Goal: Check status: Check status

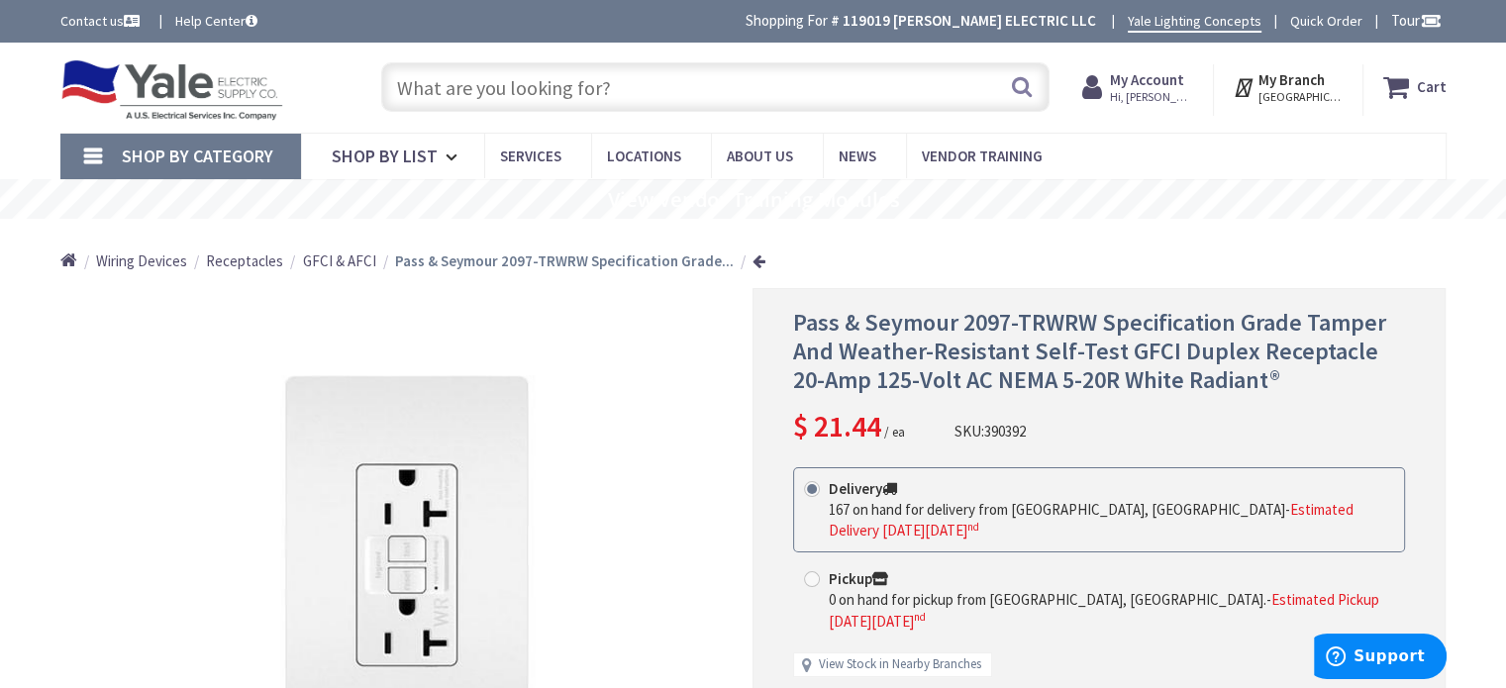
click at [1154, 92] on span "Hi, [PERSON_NAME]" at bounding box center [1152, 97] width 84 height 16
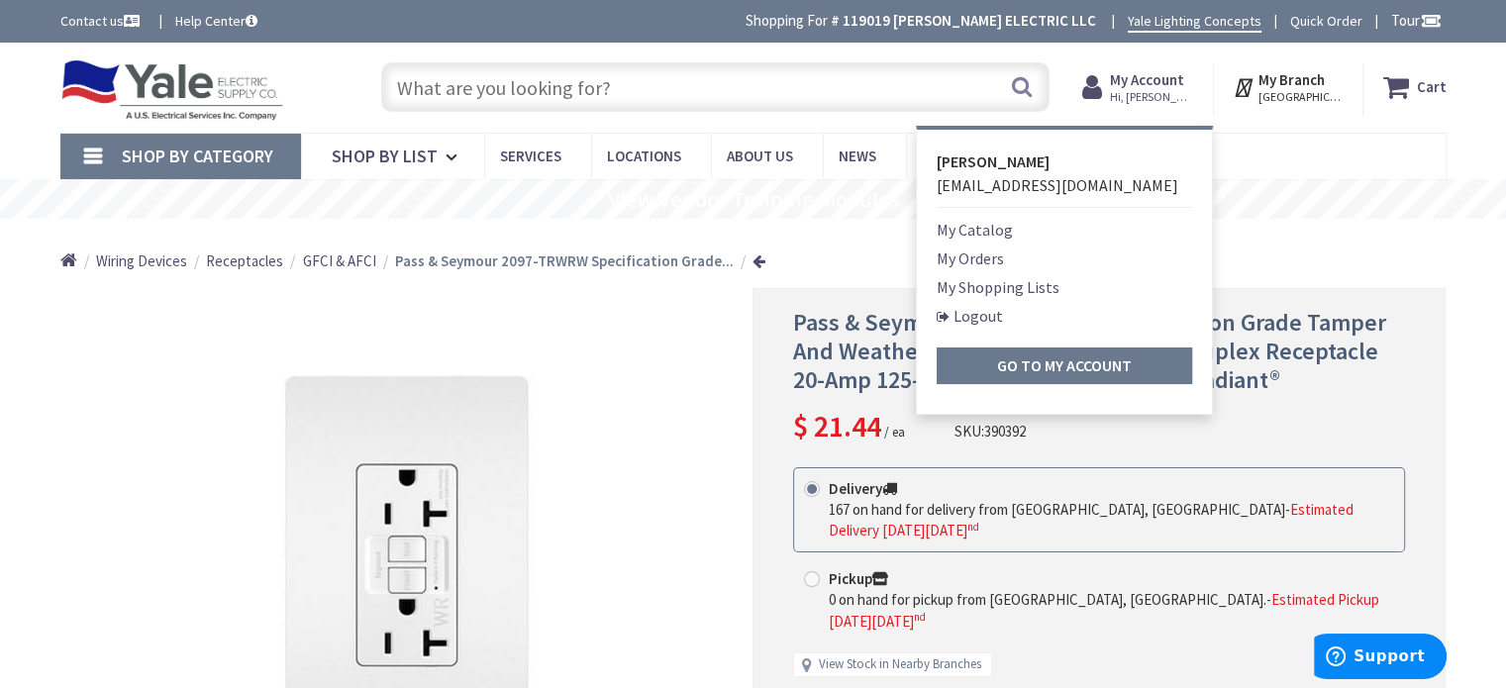
click at [533, 75] on input "text" at bounding box center [715, 86] width 668 height 49
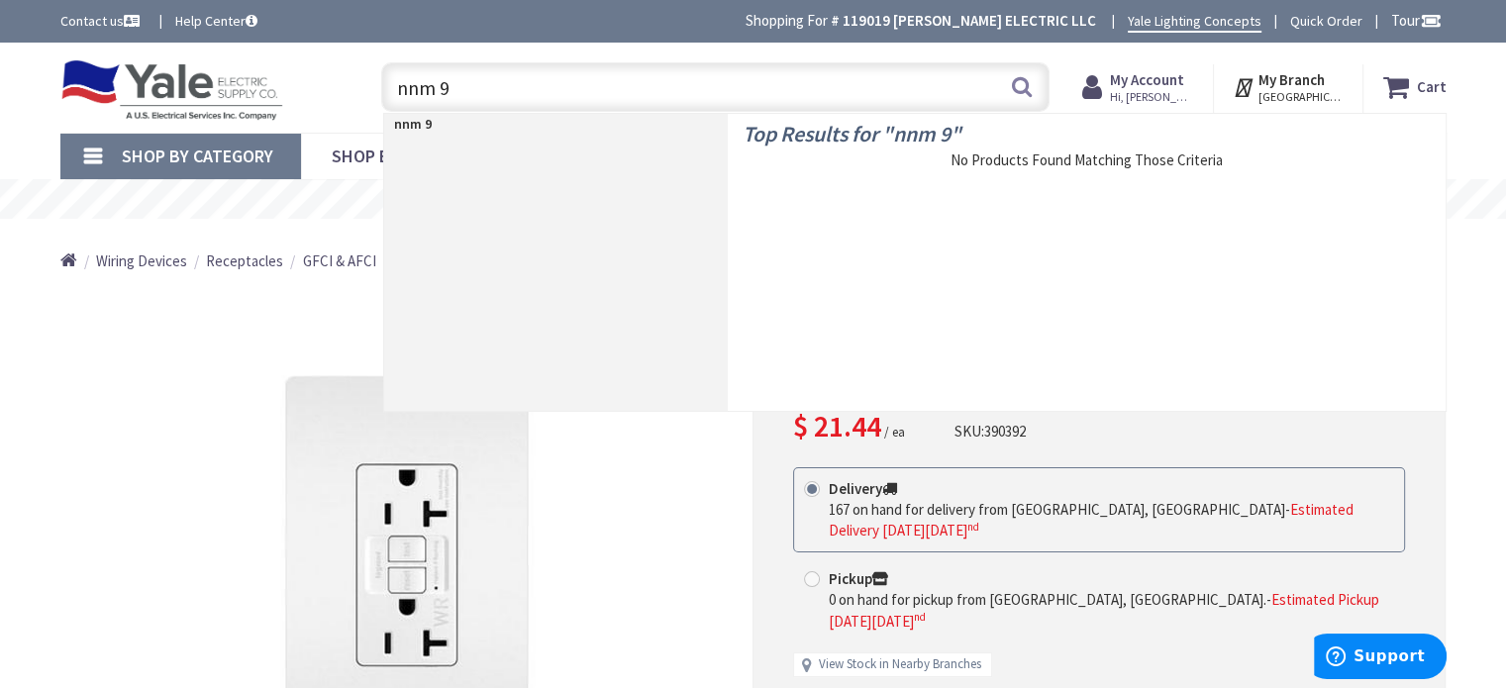
type input "nnm 94"
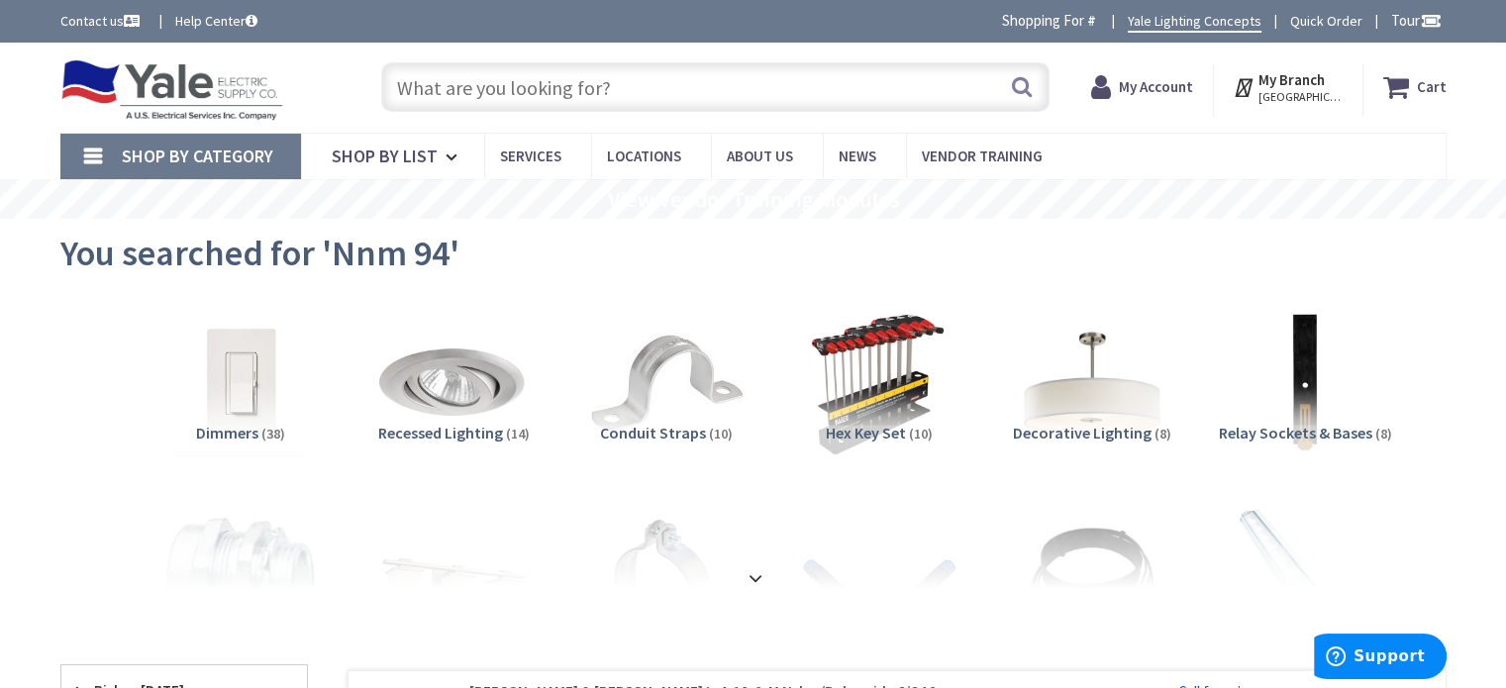
click at [509, 96] on input "text" at bounding box center [715, 86] width 668 height 49
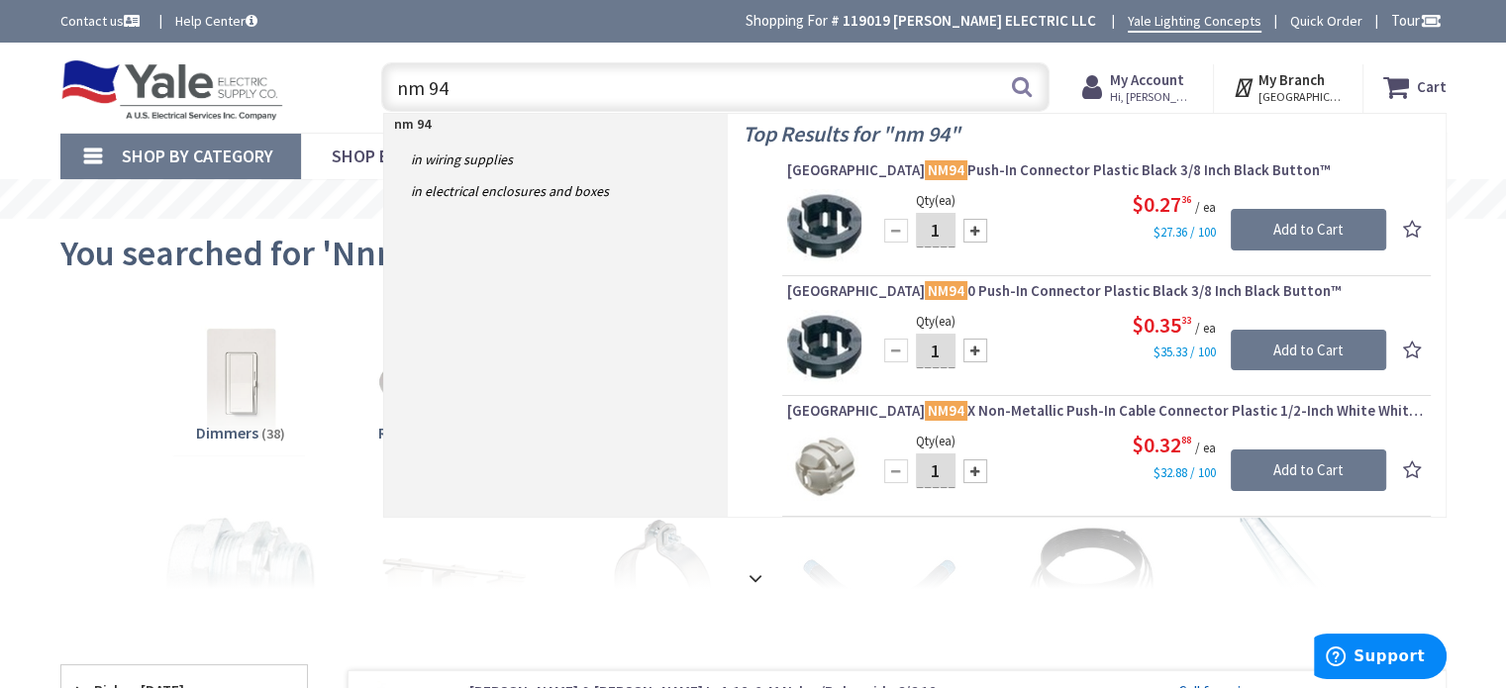
type input "nm 94"
click at [1110, 78] on icon at bounding box center [1096, 87] width 28 height 36
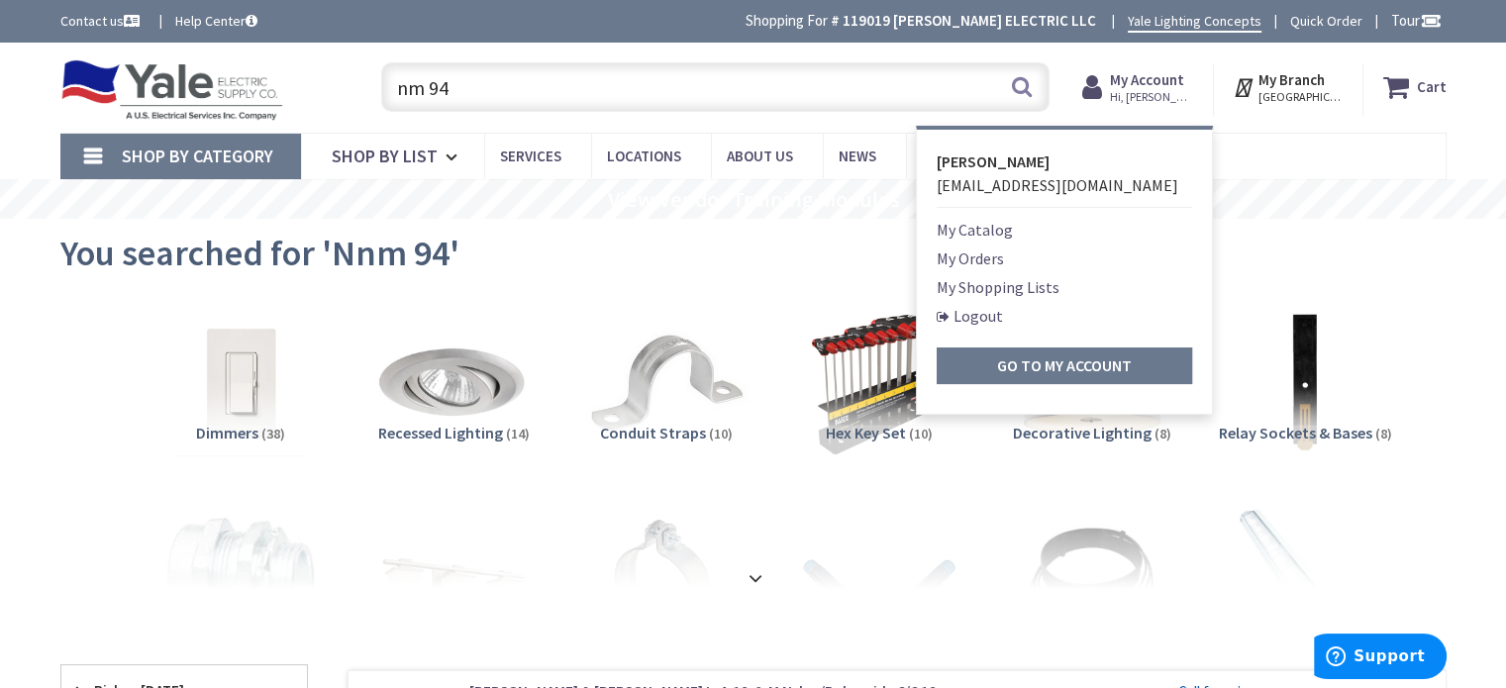
click at [982, 256] on link "My Orders" at bounding box center [969, 258] width 67 height 24
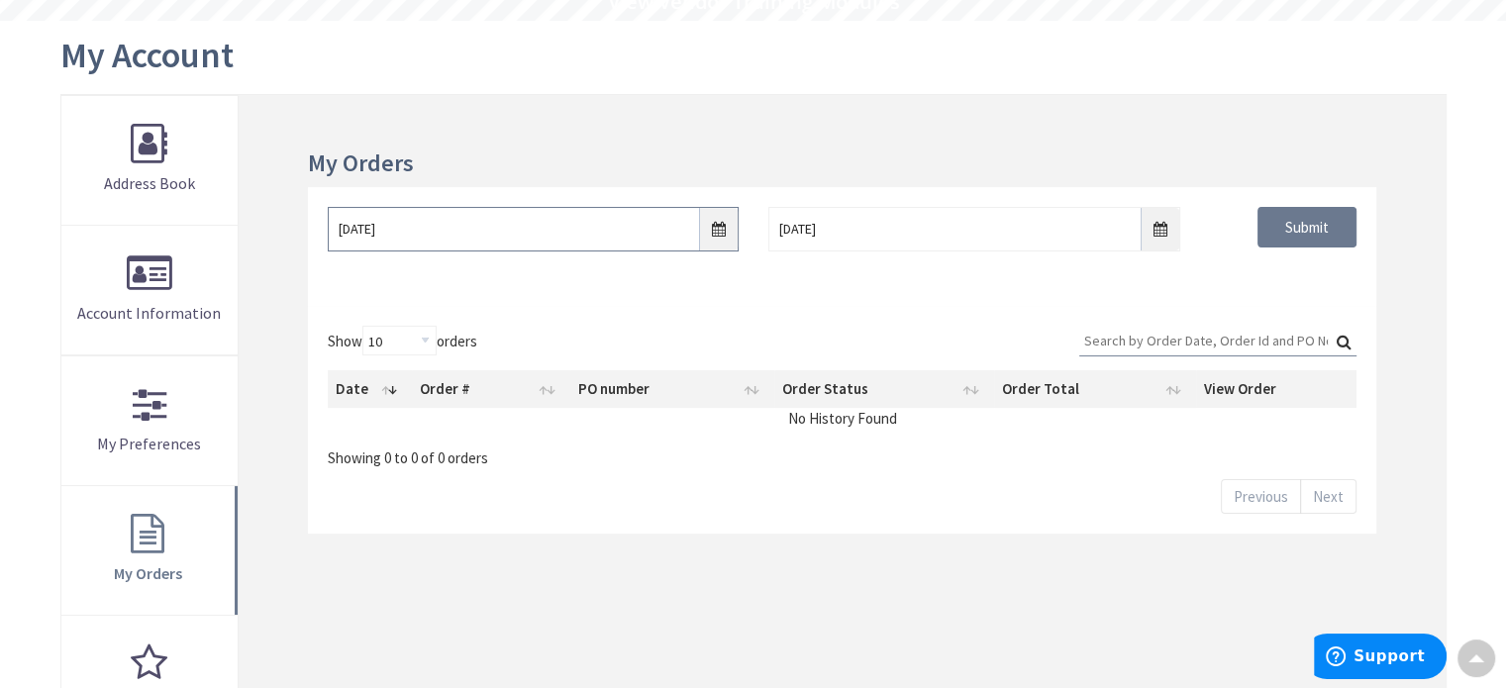
click at [713, 224] on input "9/28/2025" at bounding box center [533, 229] width 411 height 45
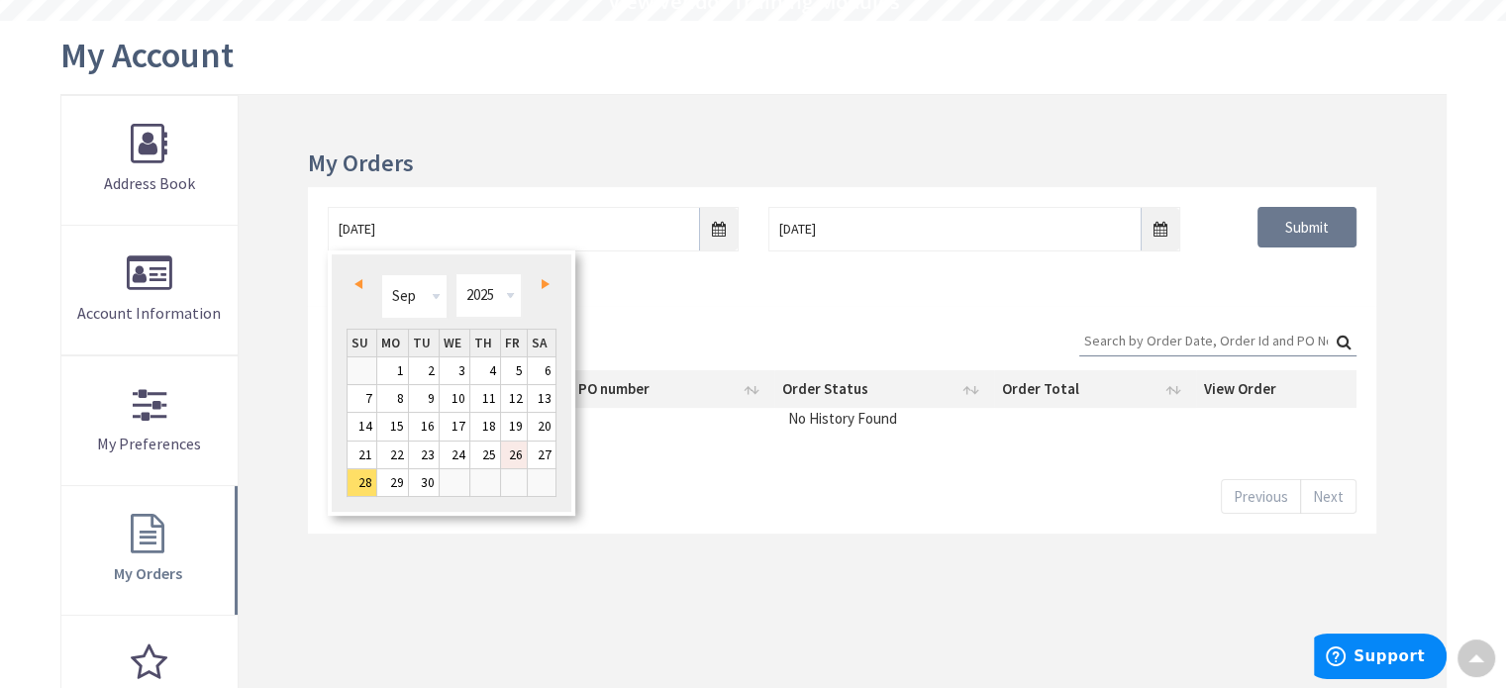
click at [512, 448] on link "26" at bounding box center [514, 455] width 27 height 27
type input "09/26/2025"
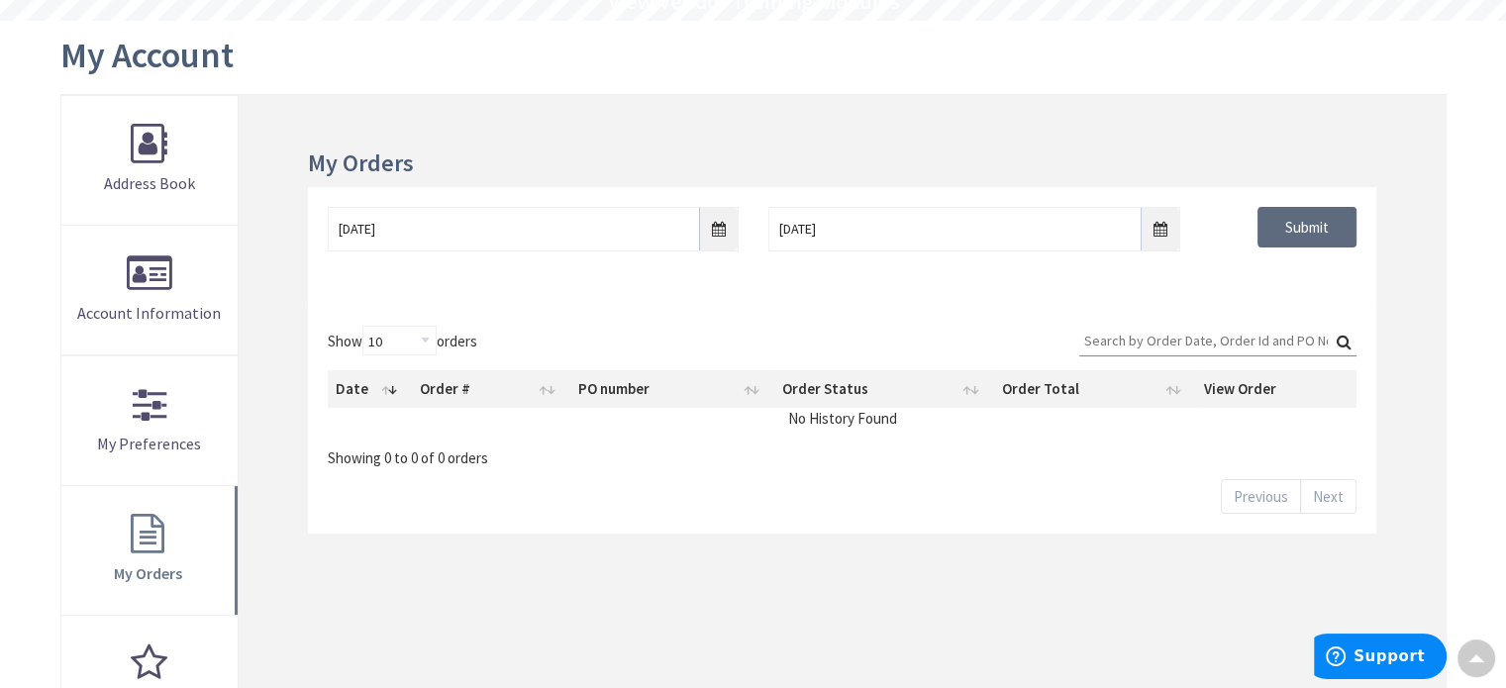
click at [1288, 230] on input "Submit" at bounding box center [1306, 228] width 99 height 42
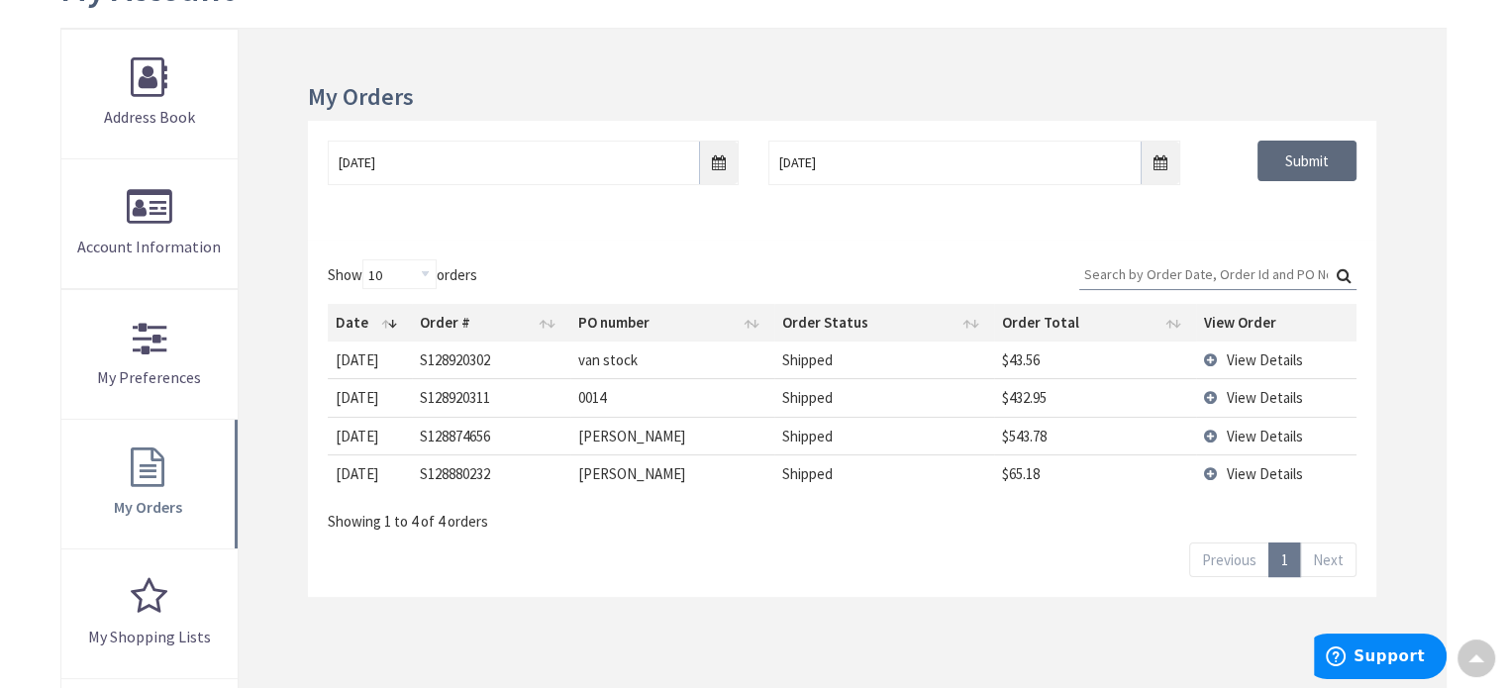
scroll to position [297, 0]
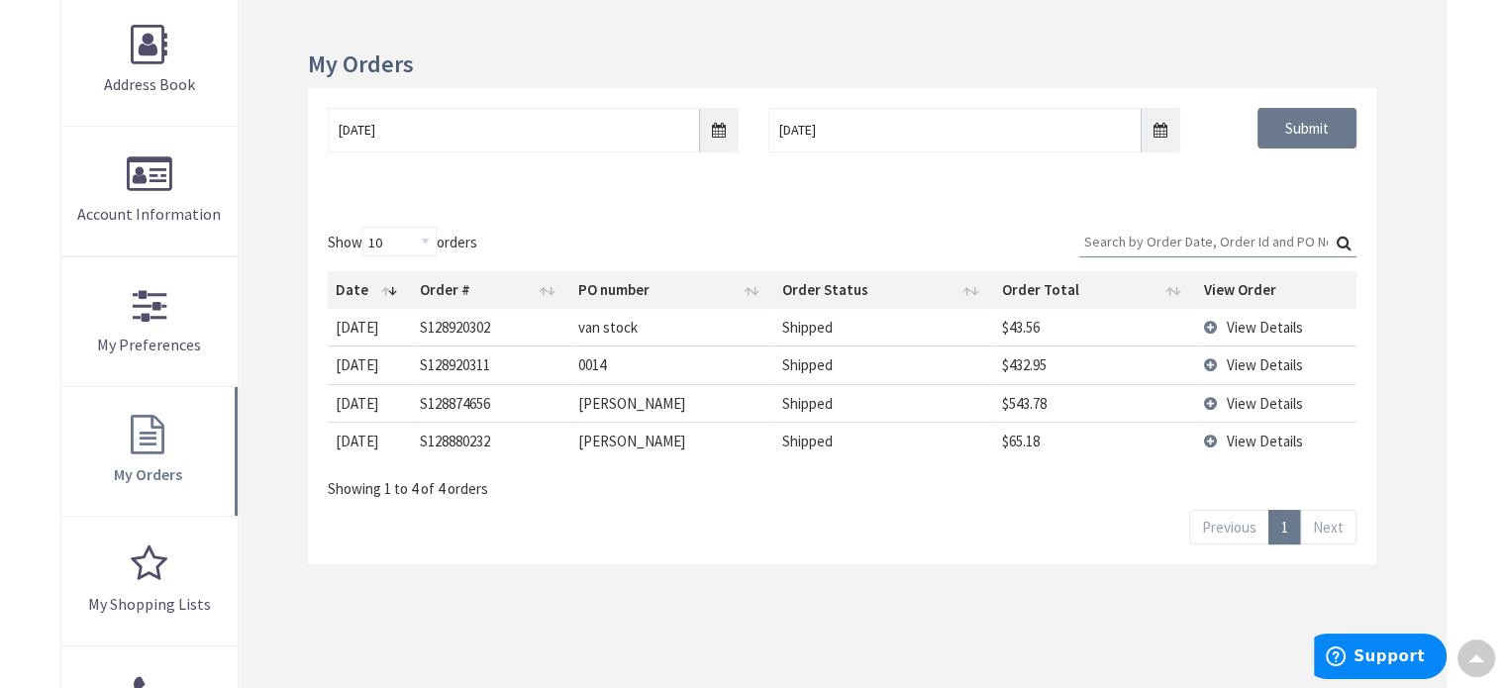
click at [1252, 443] on span "View Details" at bounding box center [1265, 441] width 76 height 19
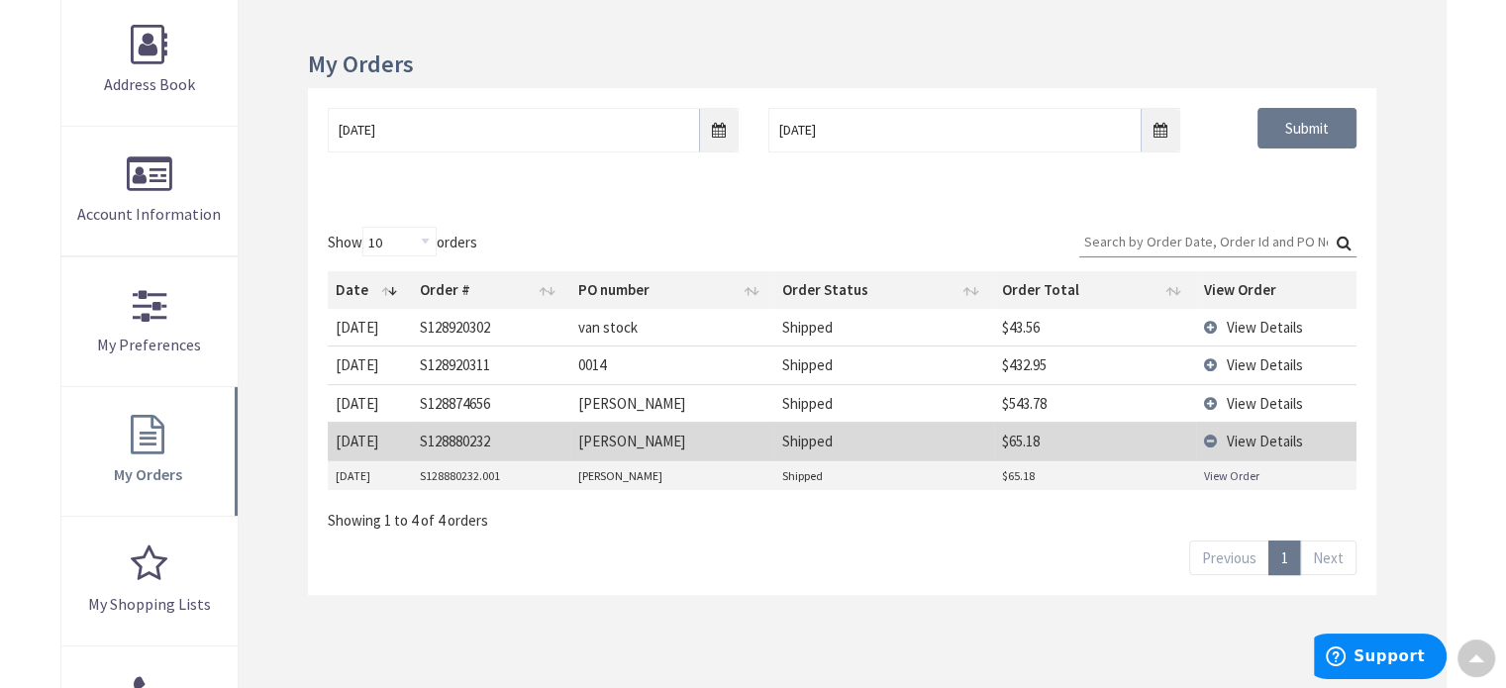
click at [1236, 472] on link "View Order" at bounding box center [1231, 475] width 55 height 17
click at [1261, 395] on span "View Details" at bounding box center [1265, 403] width 76 height 19
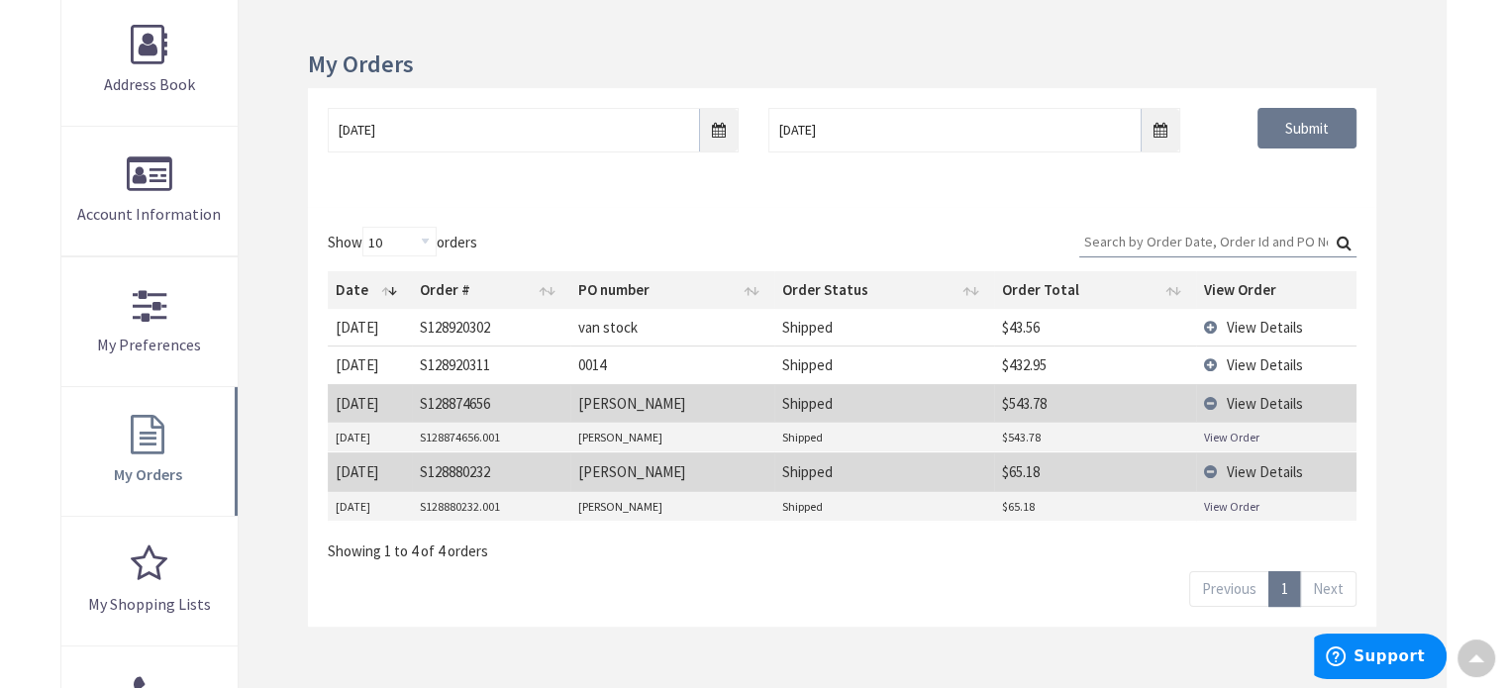
click at [1235, 435] on link "View Order" at bounding box center [1231, 437] width 55 height 17
click at [1282, 357] on span "View Details" at bounding box center [1265, 364] width 76 height 19
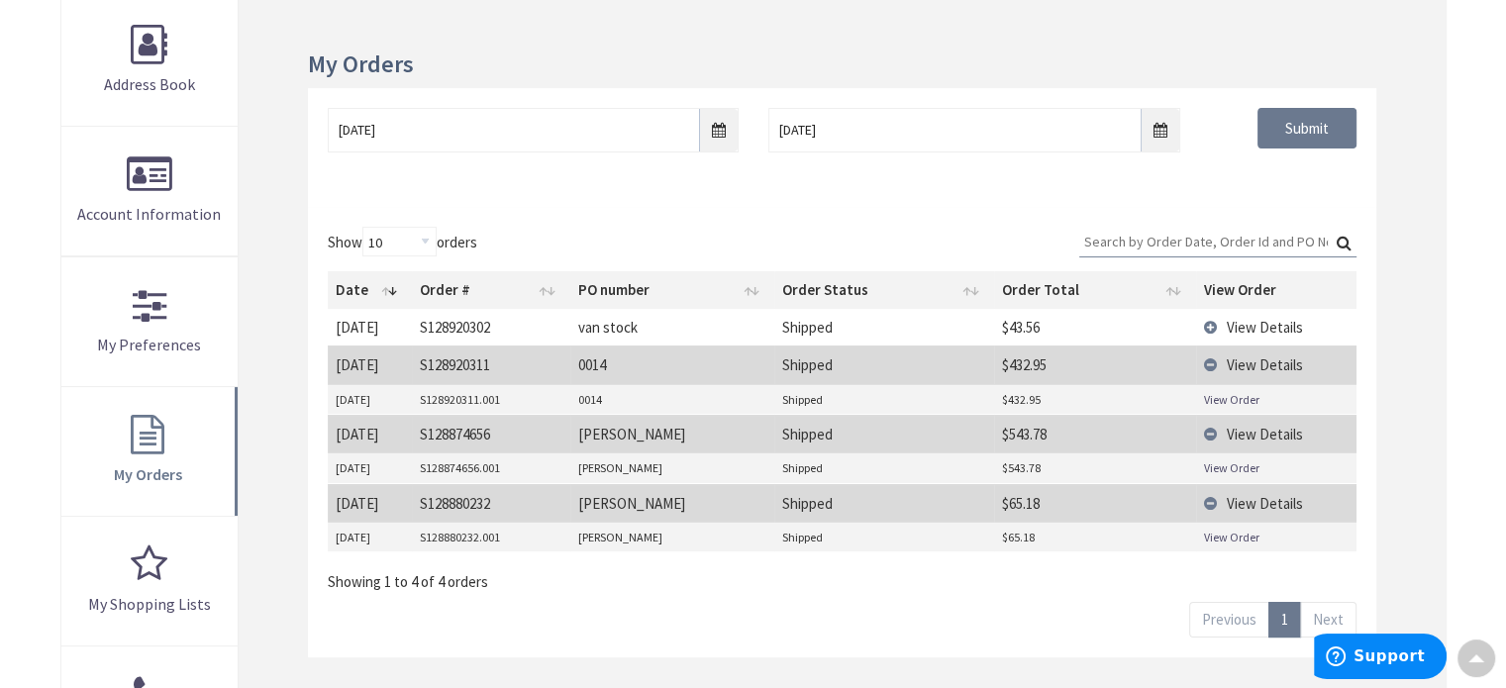
click at [1235, 397] on link "View Order" at bounding box center [1231, 399] width 55 height 17
click at [1264, 324] on span "View Details" at bounding box center [1265, 327] width 76 height 19
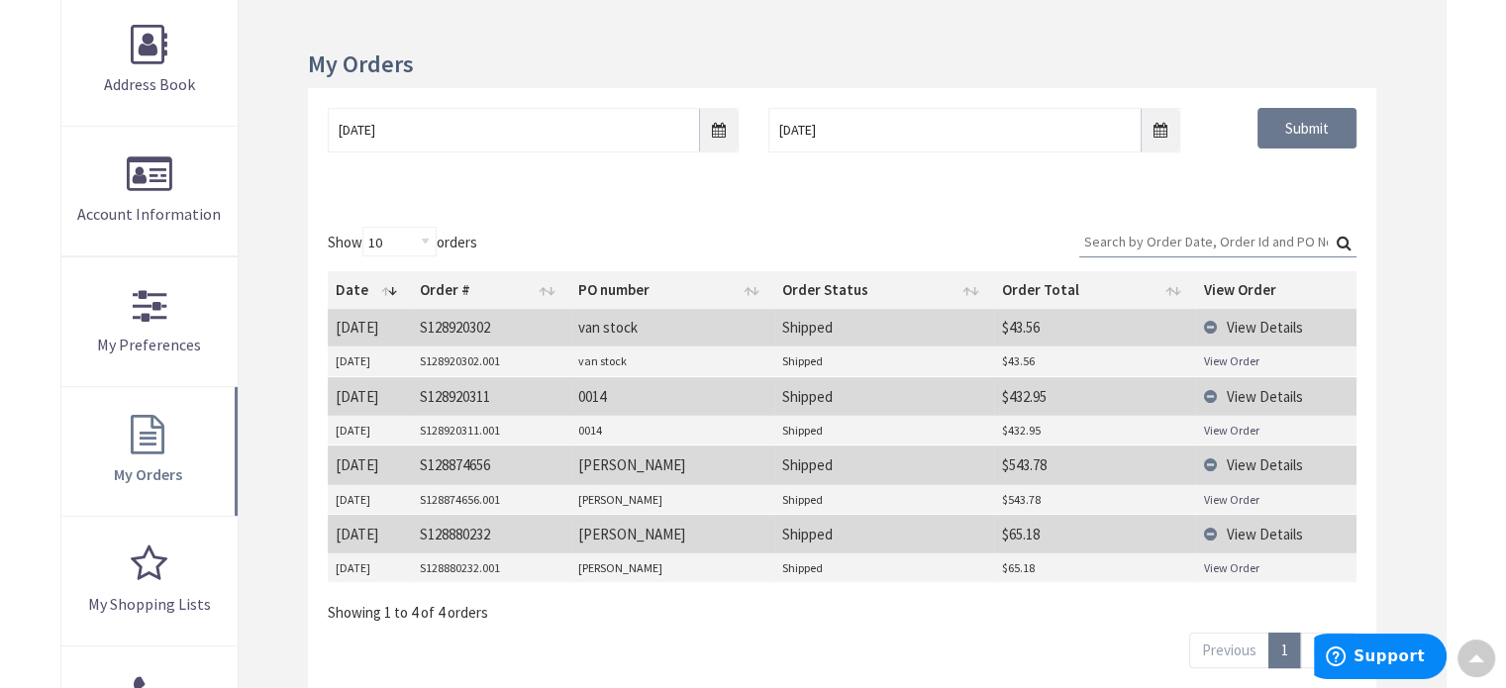
click at [1235, 352] on link "View Order" at bounding box center [1231, 360] width 55 height 17
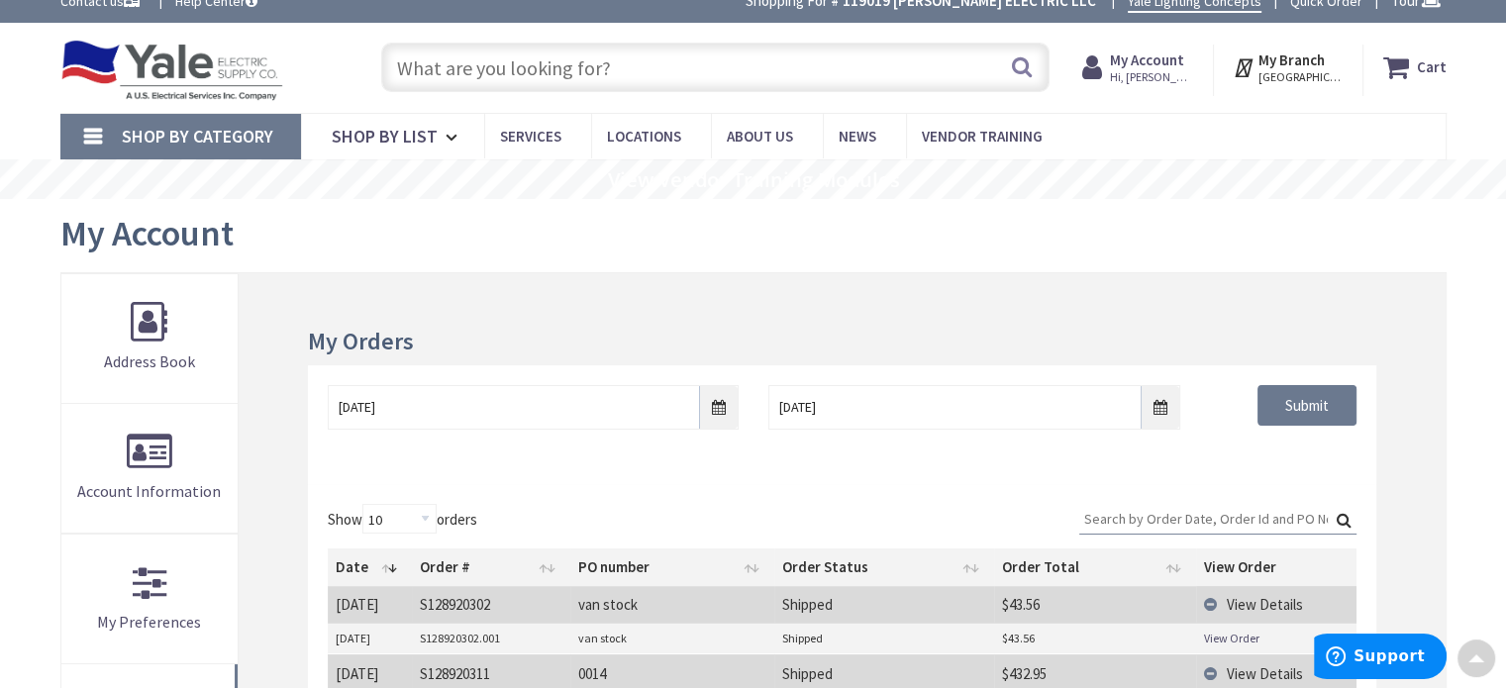
scroll to position [0, 0]
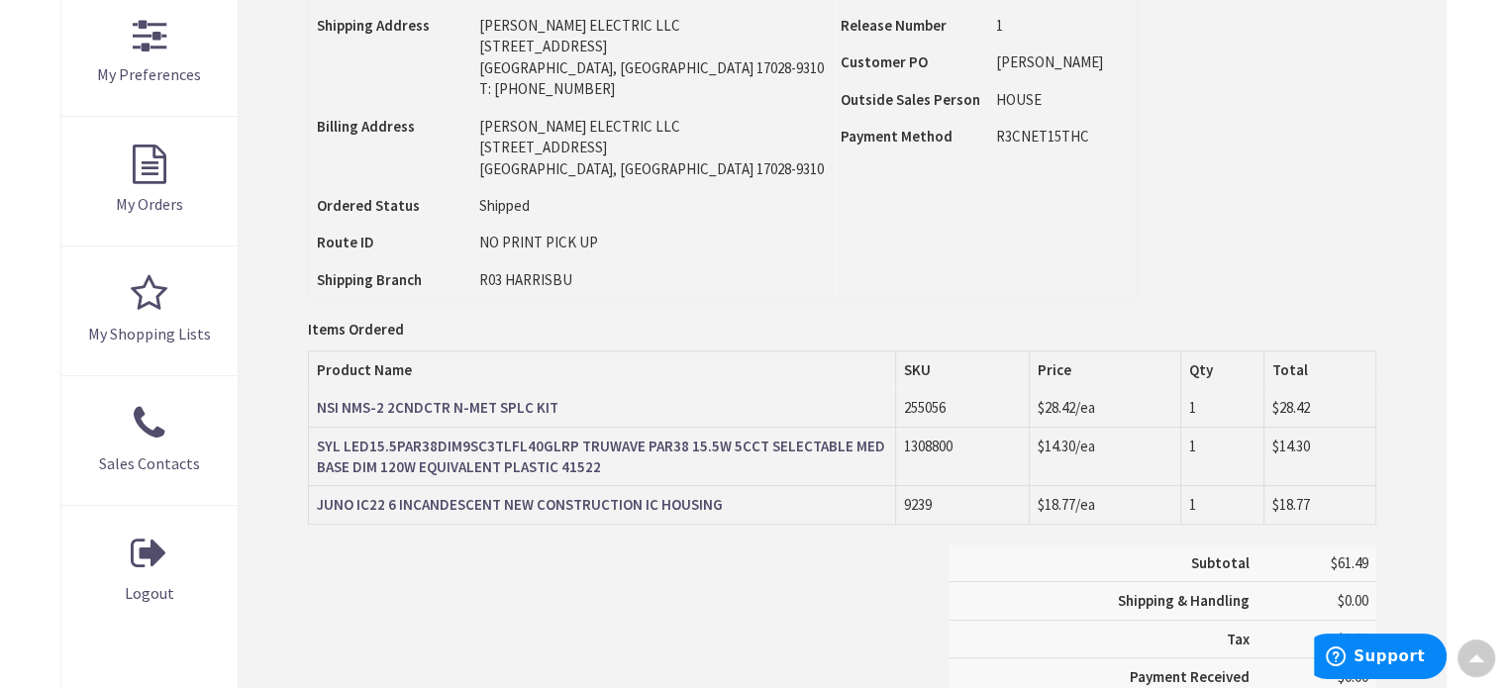
scroll to position [322, 0]
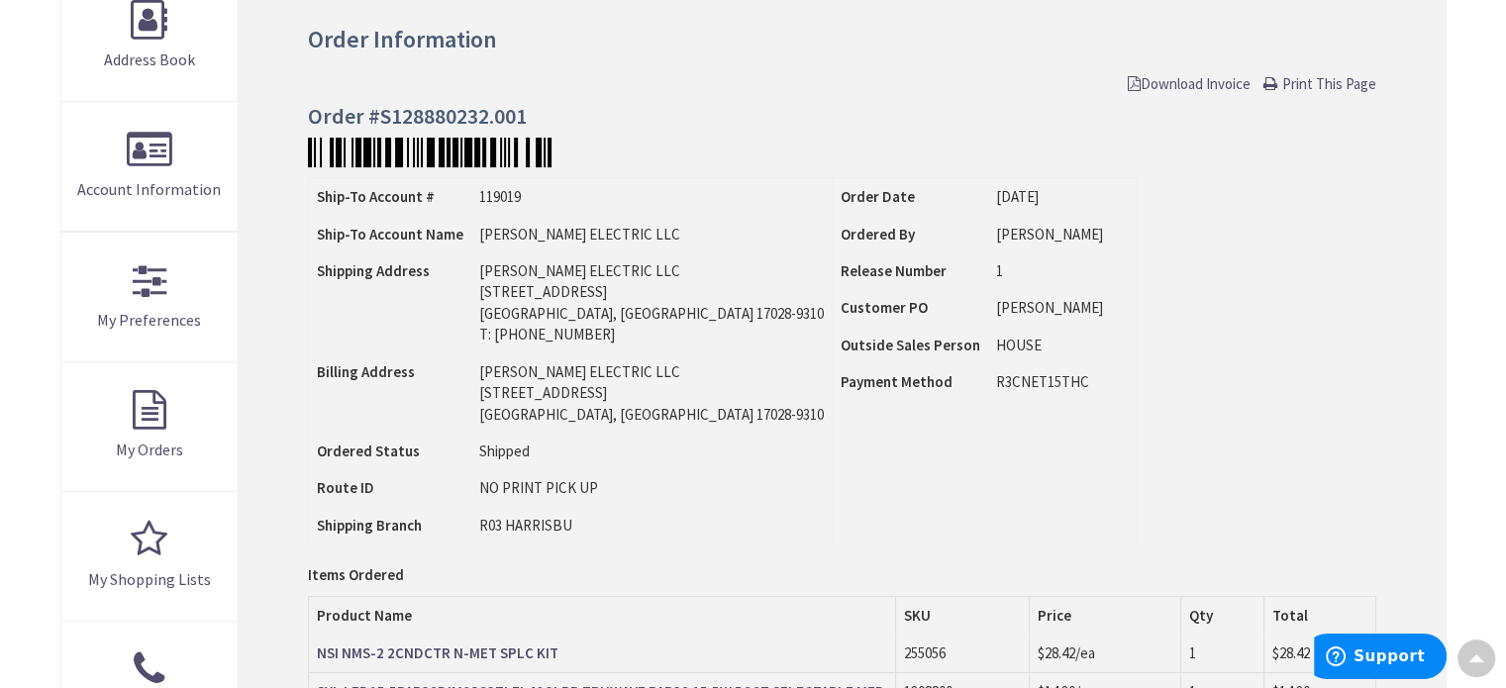
drag, startPoint x: 1357, startPoint y: 79, endPoint x: 1027, endPoint y: 433, distance: 484.0
click at [1357, 79] on span "Print This Page" at bounding box center [1329, 83] width 94 height 19
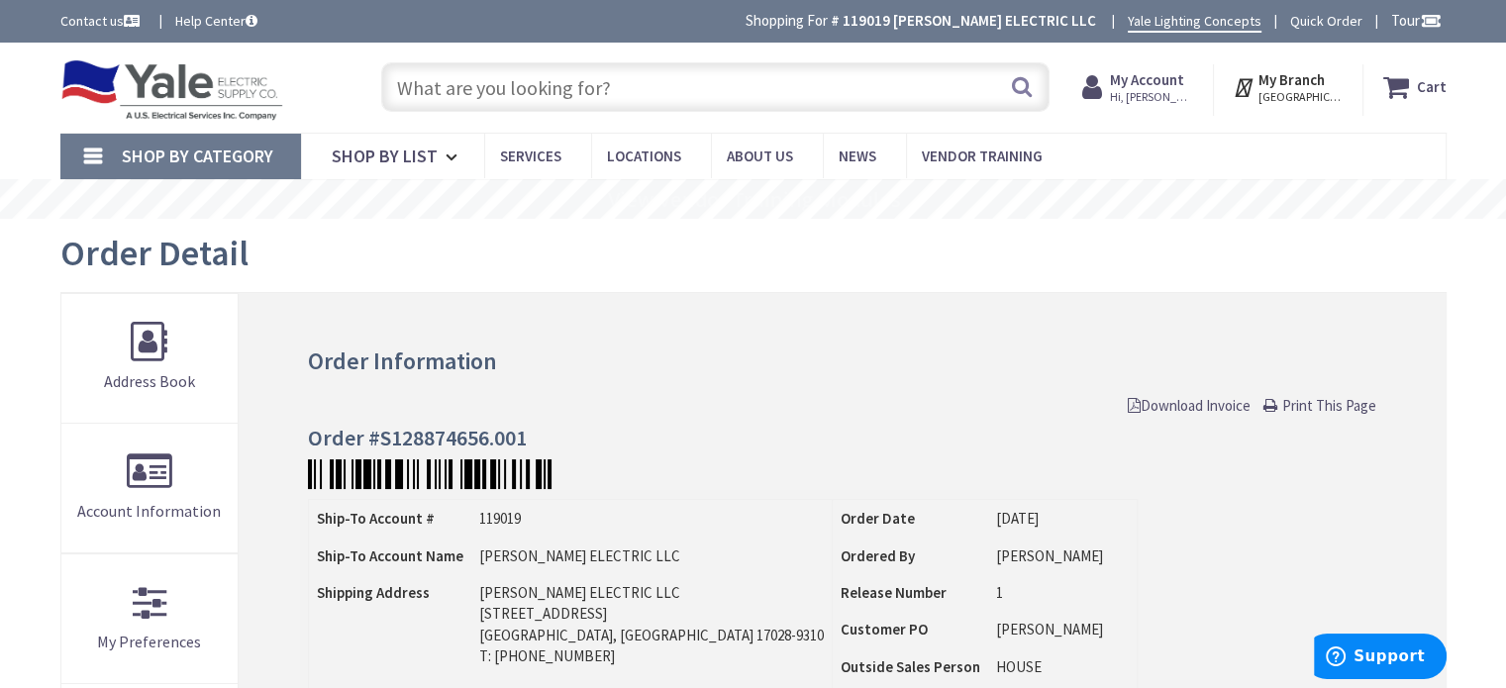
click at [1325, 406] on span "Print This Page" at bounding box center [1329, 405] width 94 height 19
click at [1329, 403] on span "Print This Page" at bounding box center [1329, 405] width 94 height 19
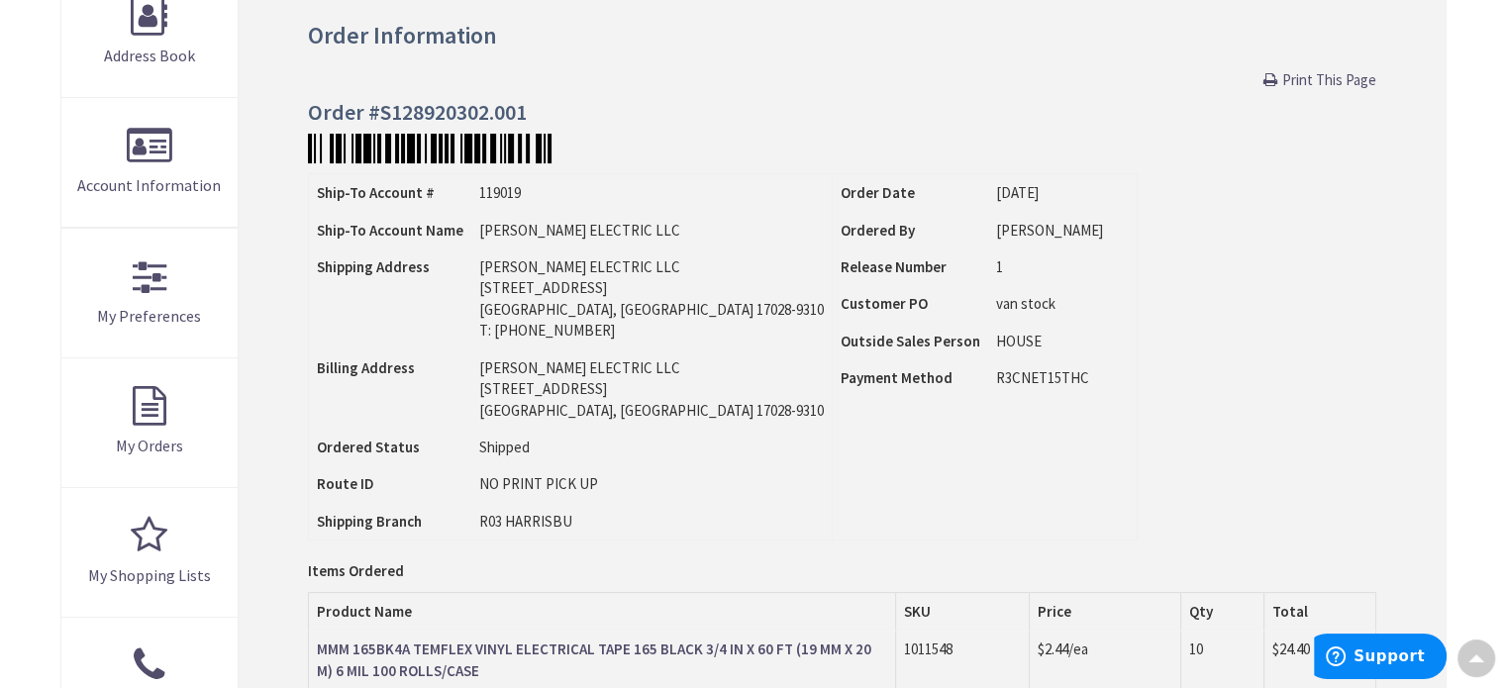
scroll to position [297, 0]
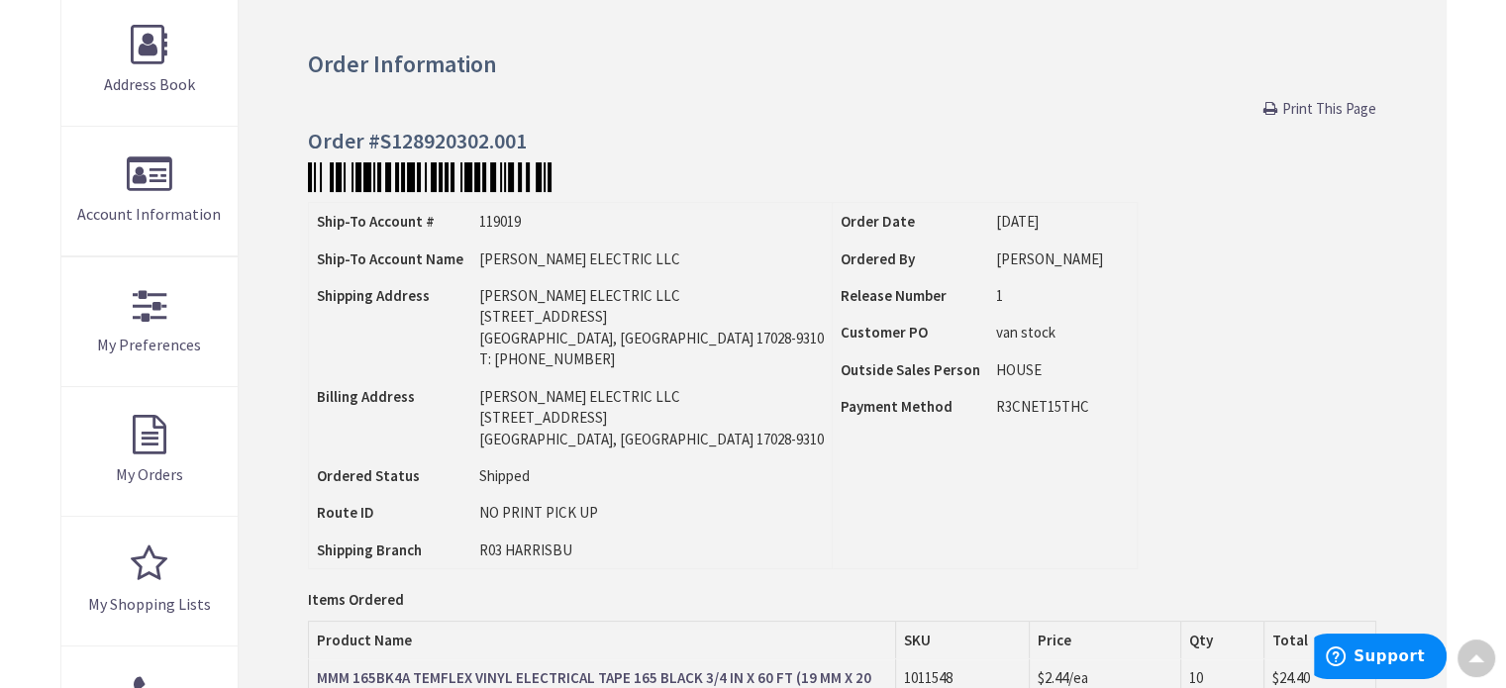
click at [1316, 107] on span "Print This Page" at bounding box center [1329, 108] width 94 height 19
